Goal: Communication & Community: Ask a question

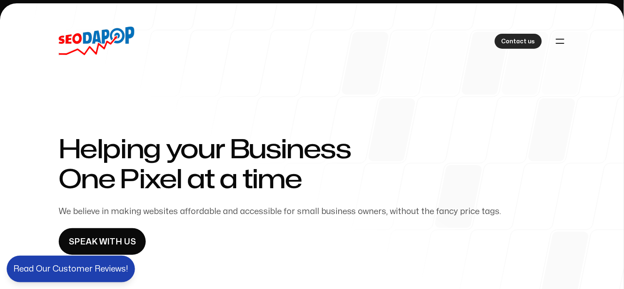
click at [501, 41] on link "Contact us" at bounding box center [518, 41] width 47 height 15
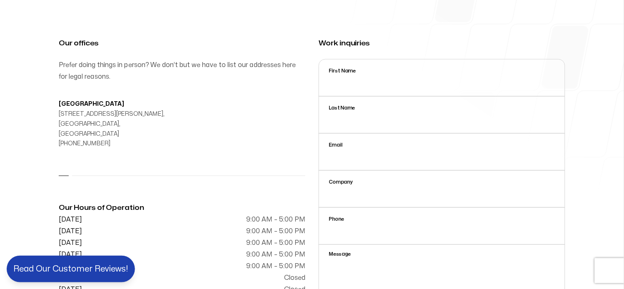
scroll to position [185, 0]
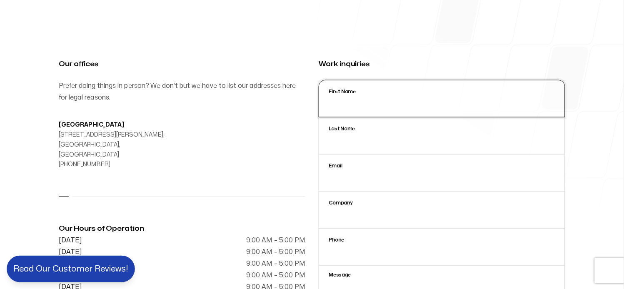
click at [375, 107] on input "First Name" at bounding box center [442, 98] width 247 height 37
type input "sergi"
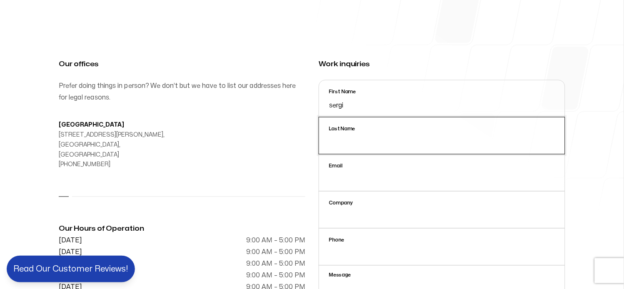
click at [343, 137] on input "Last Name" at bounding box center [442, 135] width 247 height 37
type input "SergiCardona"
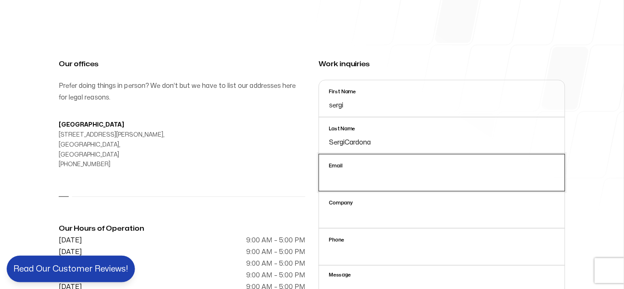
type input "[EMAIL_ADDRESS][DOMAIN_NAME]"
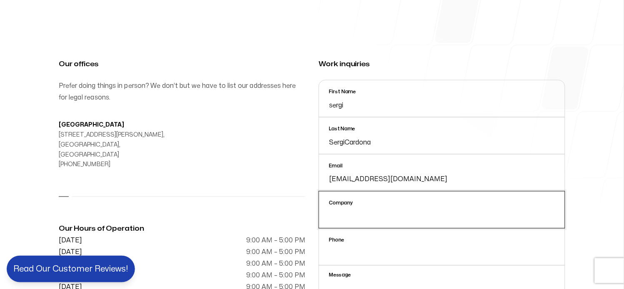
type input "yico"
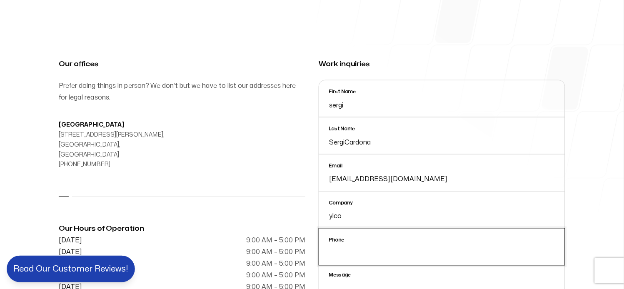
type input "7123434454"
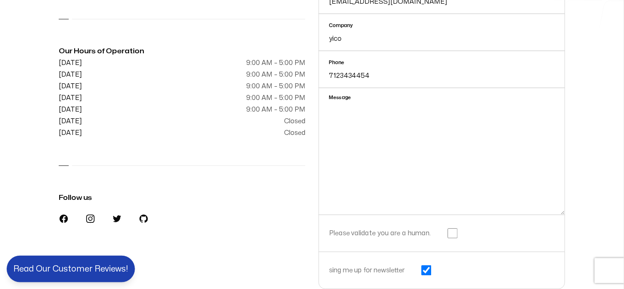
scroll to position [370, 0]
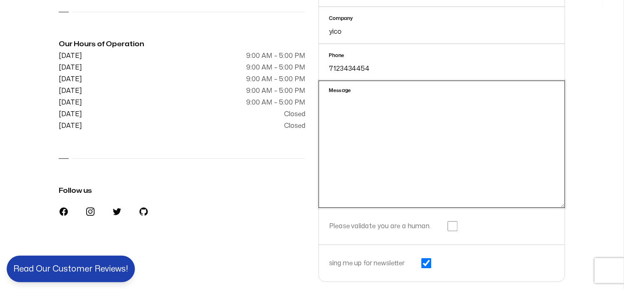
click at [361, 146] on textarea "Message" at bounding box center [442, 143] width 247 height 127
paste textarea "in need of a website developer"
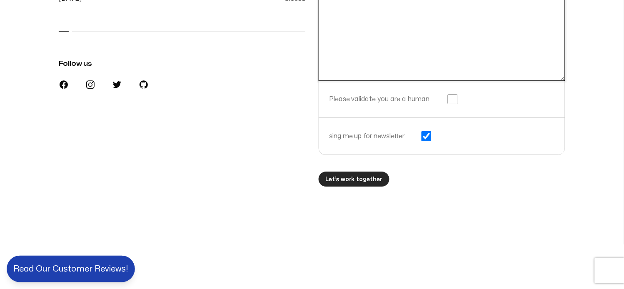
scroll to position [509, 0]
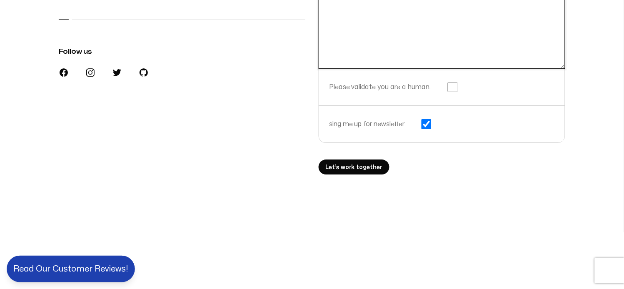
type textarea "in need of a website developer"
click at [427, 123] on input "sing me up for newsletter" at bounding box center [426, 124] width 10 height 10
checkbox input "false"
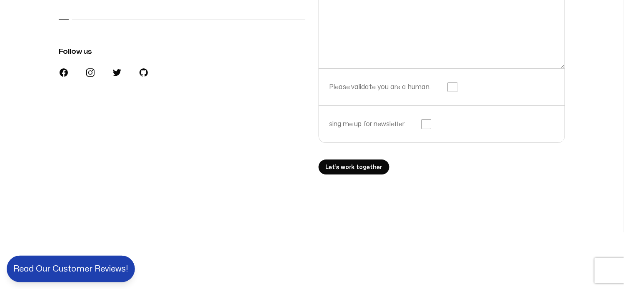
drag, startPoint x: 447, startPoint y: 92, endPoint x: 451, endPoint y: 88, distance: 5.9
click at [448, 91] on div "Please validate you are a human." at bounding box center [442, 86] width 247 height 37
click at [453, 85] on input "checkbox" at bounding box center [453, 87] width 10 height 10
checkbox input "true"
